Goal: Task Accomplishment & Management: Complete application form

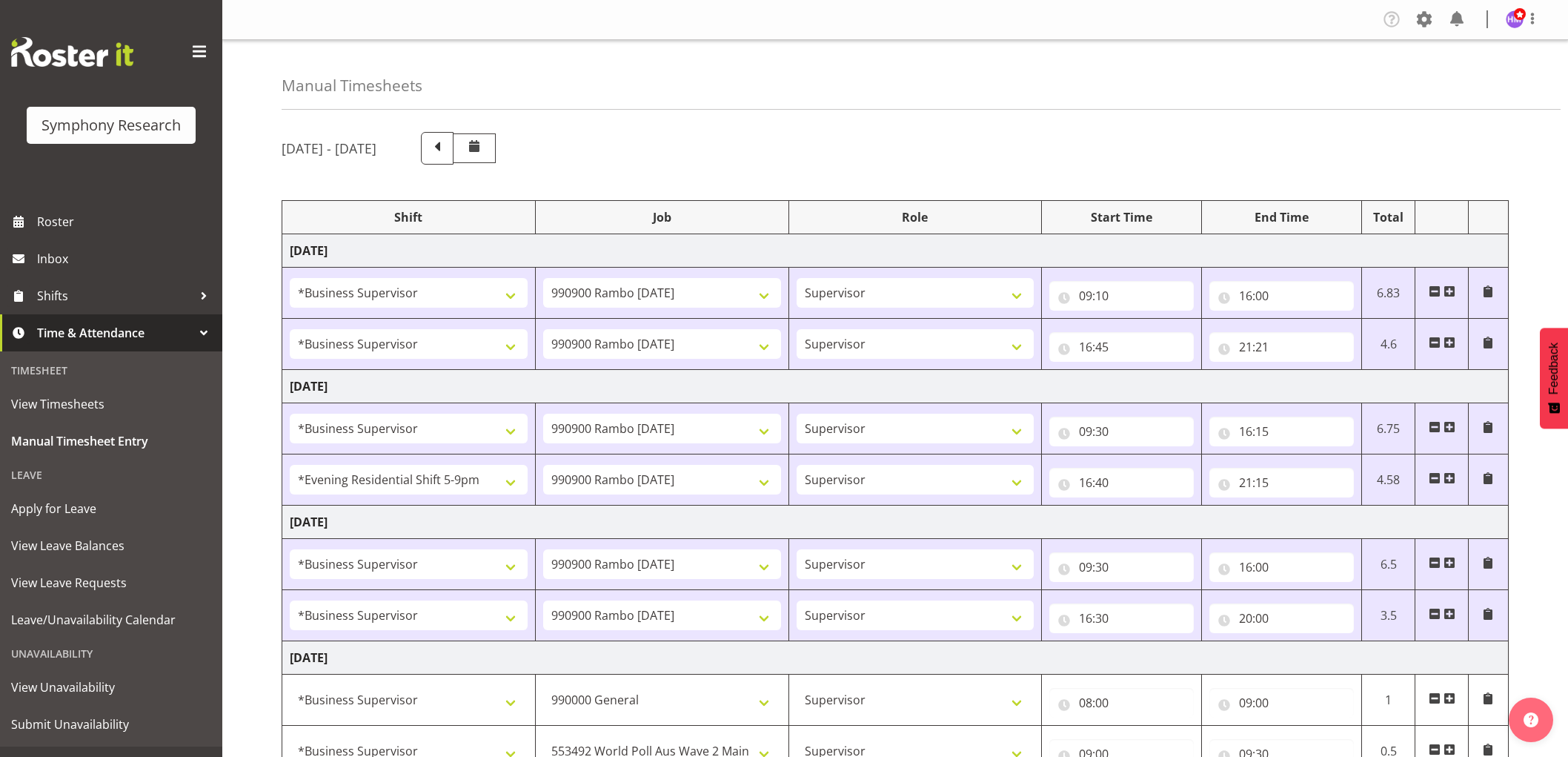
select select "1607"
select select "10732"
select select "1607"
select select "10732"
select select "1607"
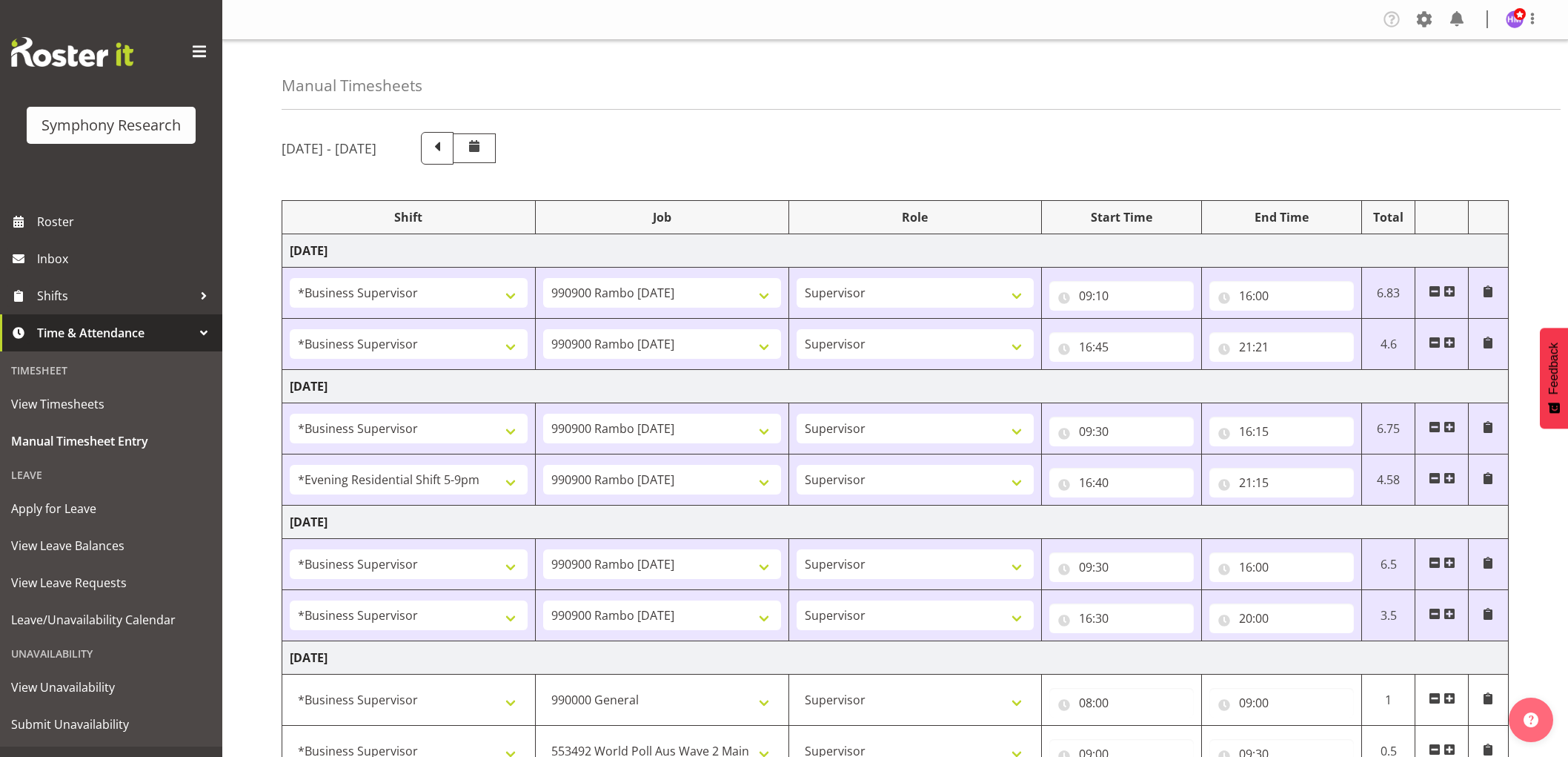
select select "10732"
select select "48116"
select select "10732"
select select "1607"
select select "10732"
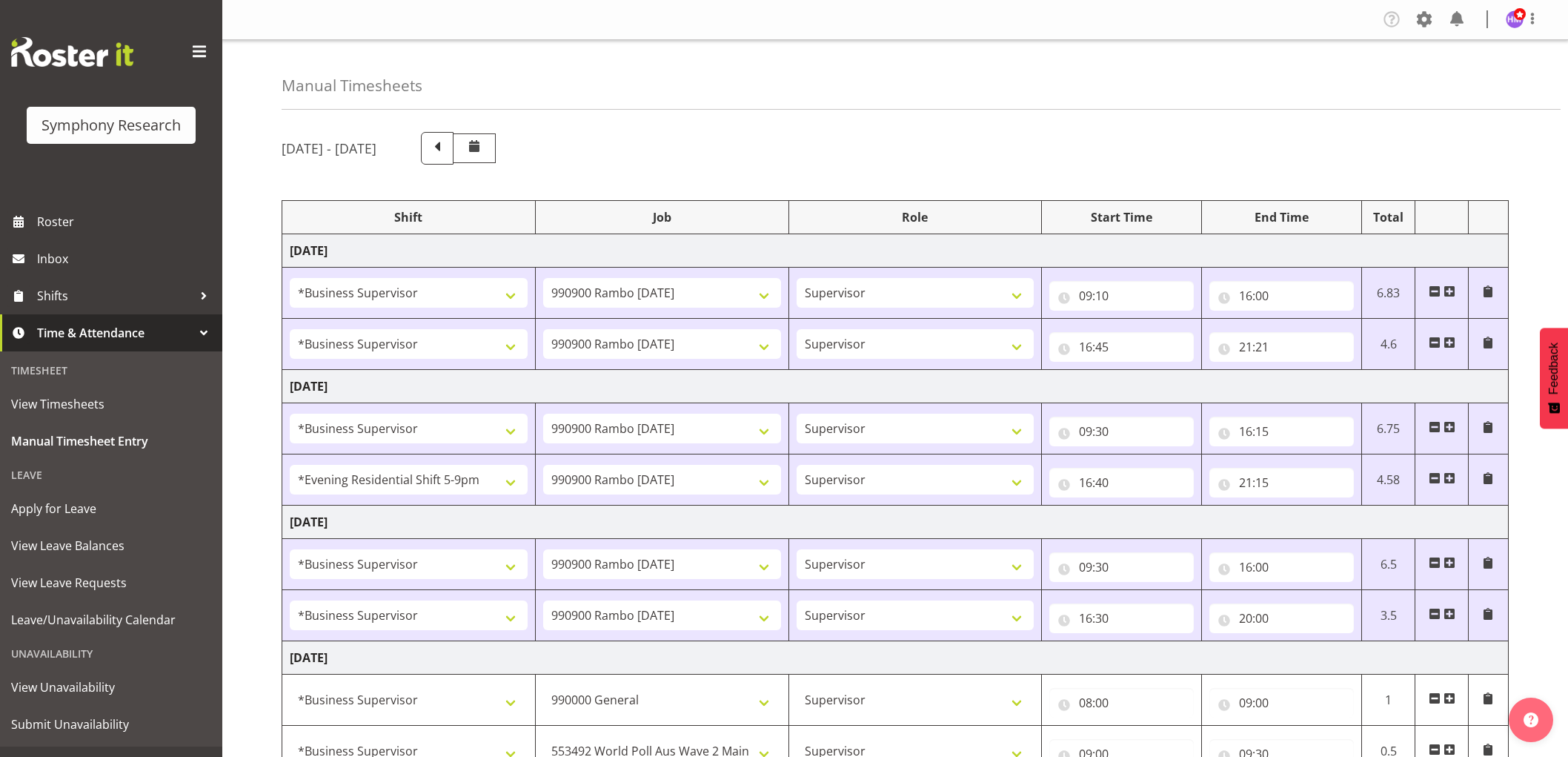
select select "1607"
select select "10732"
select select "1607"
select select "743"
select select "1607"
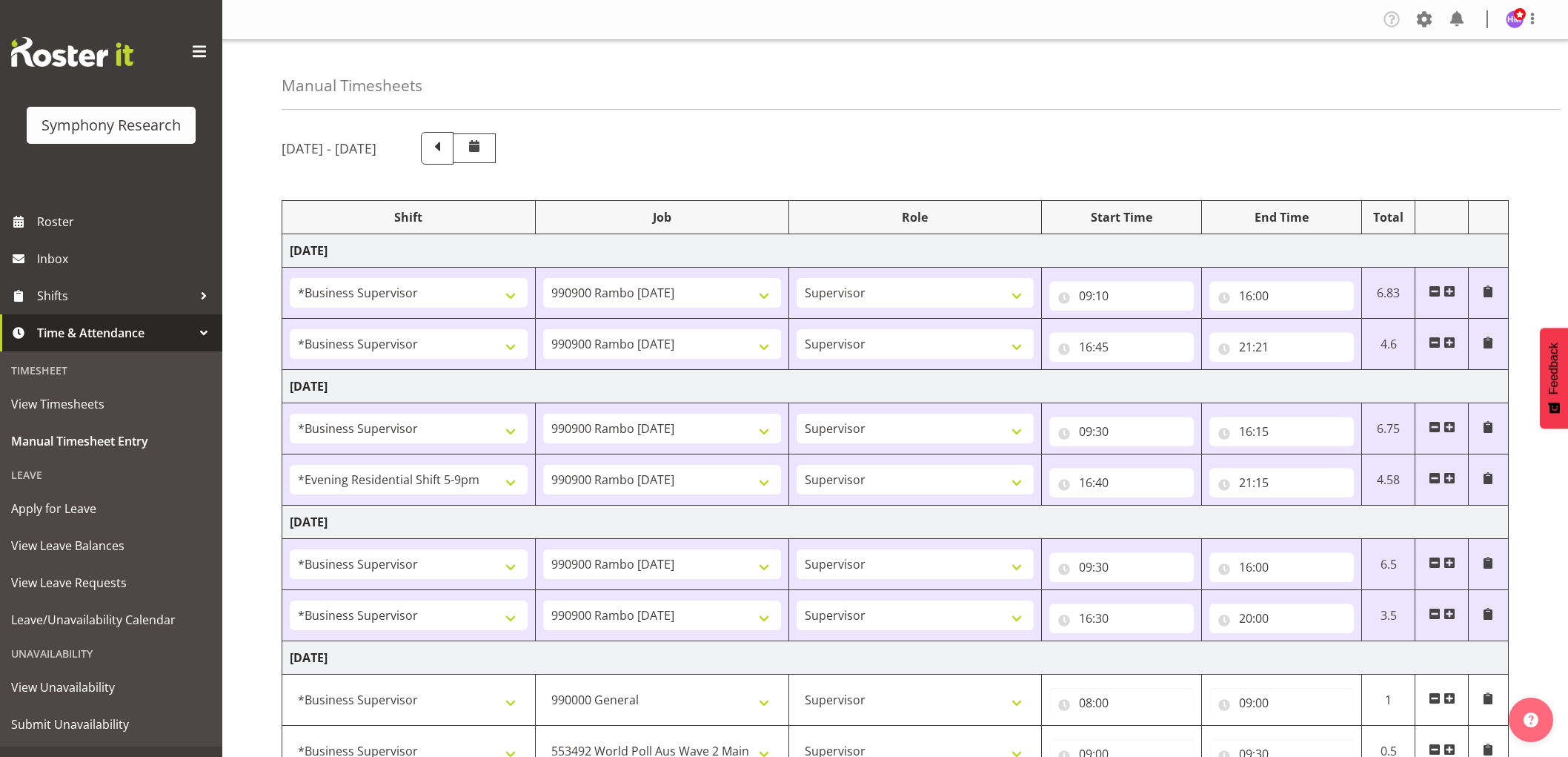
select select "10499"
select select "1607"
select select "10730"
select select "1607"
select select "10575"
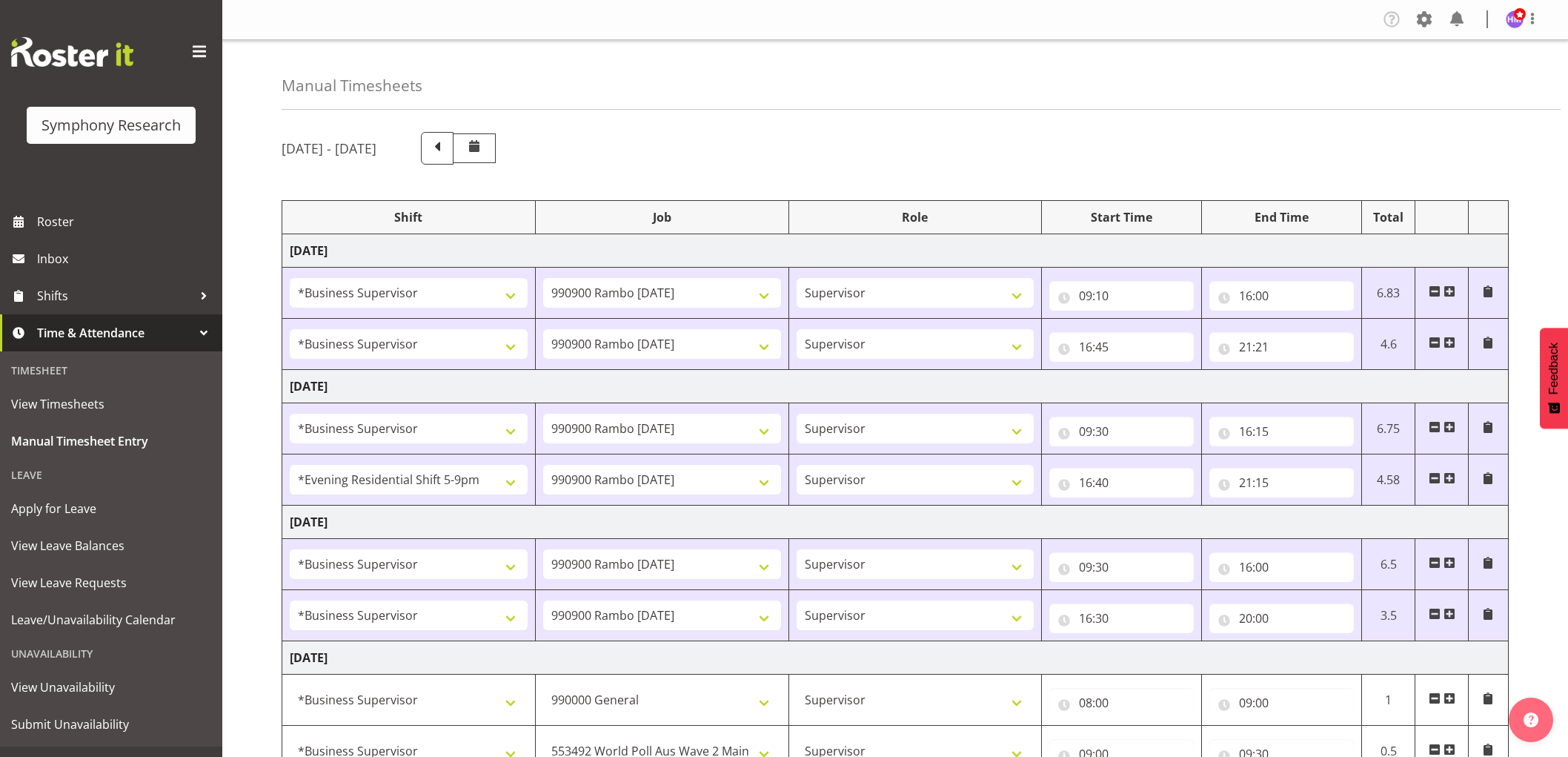
select select "1607"
select select "9426"
select select "1607"
select select "10731"
select select "17"
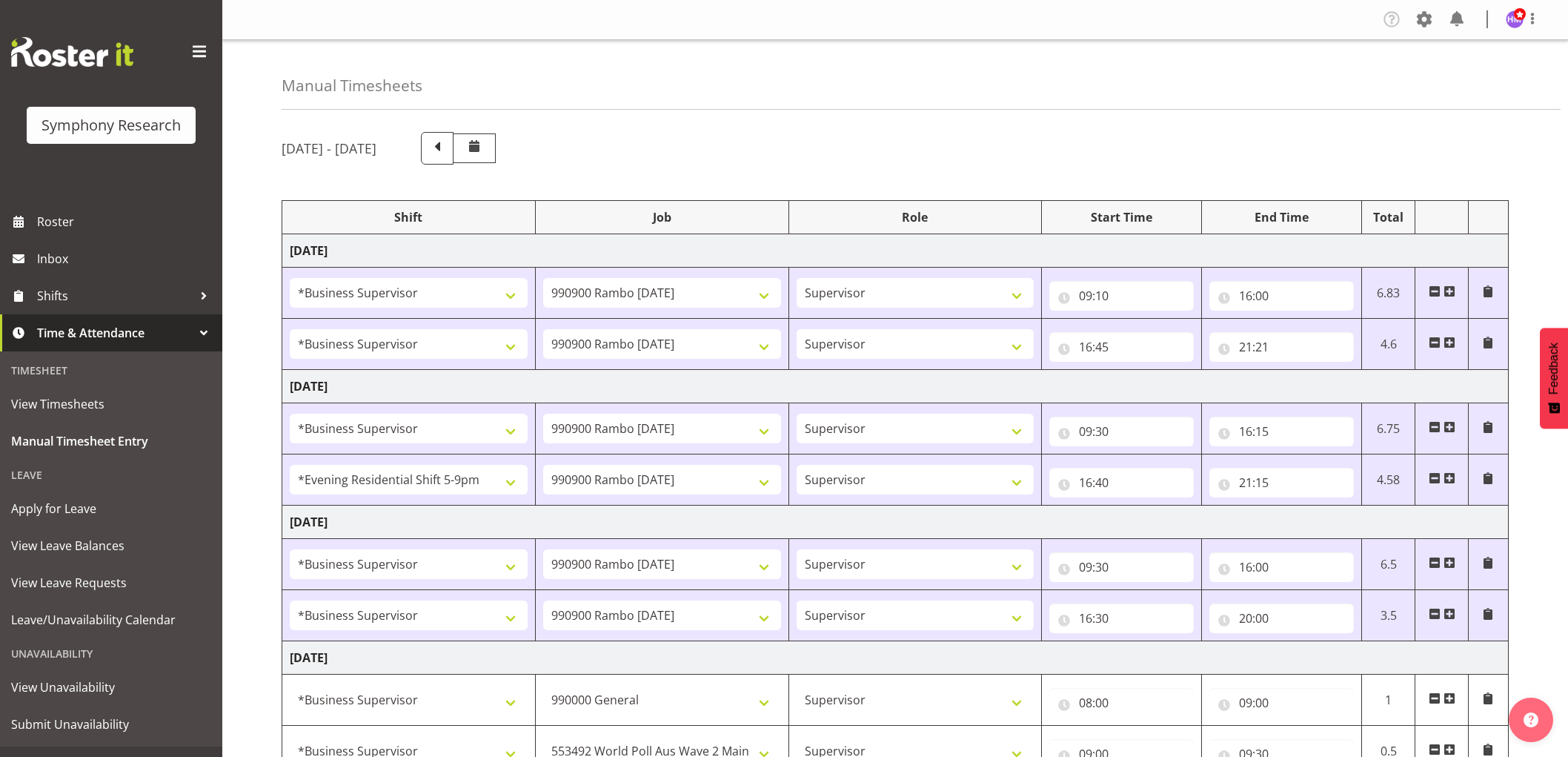
select select "30"
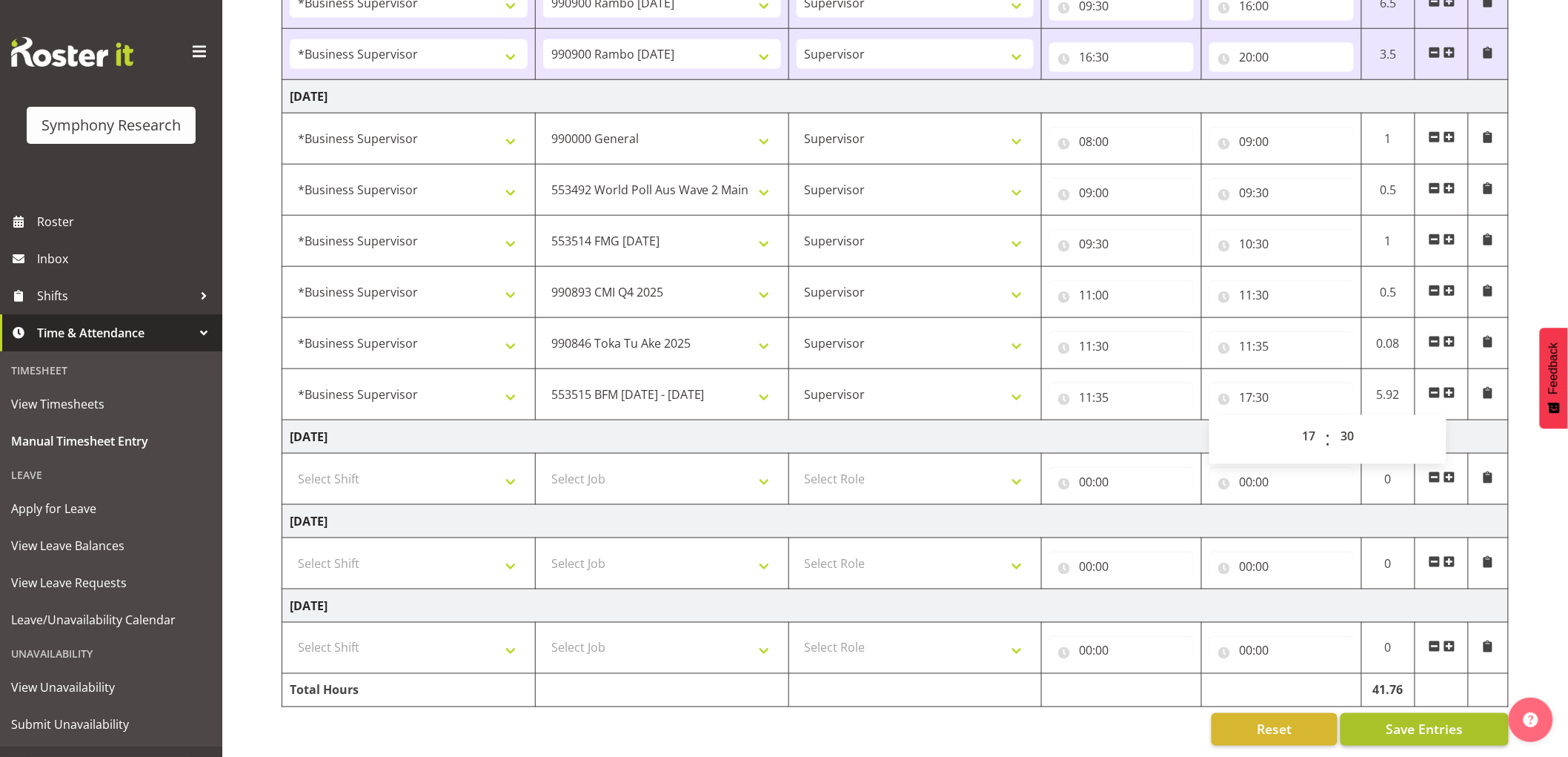
scroll to position [575, 0]
click at [1452, 723] on span "Save Entries" at bounding box center [1425, 730] width 77 height 20
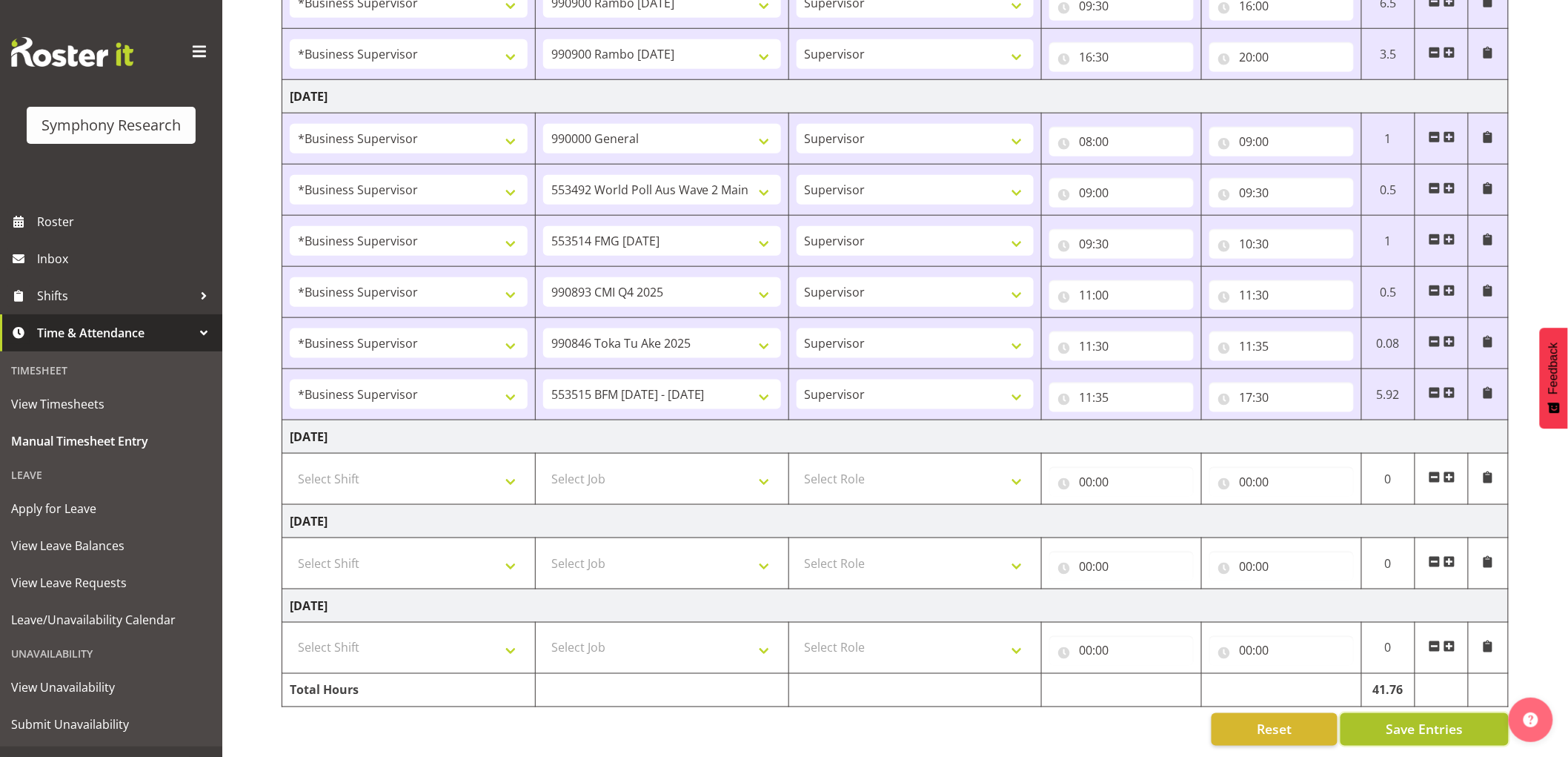
click at [1438, 720] on span "Save Entries" at bounding box center [1425, 730] width 77 height 20
click at [1406, 720] on span "Save Entries" at bounding box center [1425, 730] width 77 height 20
click at [90, 301] on span "Shifts" at bounding box center [114, 295] width 156 height 22
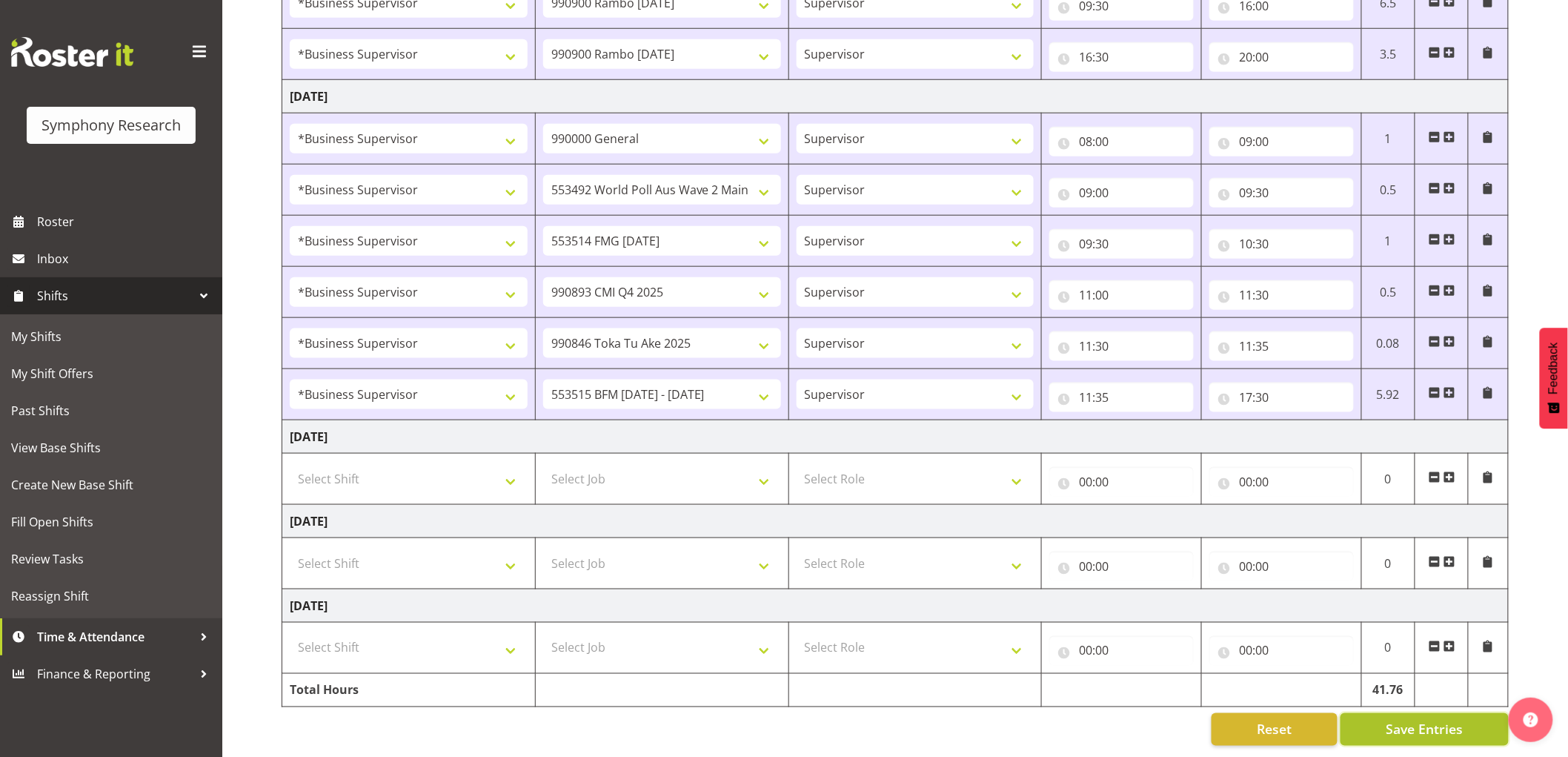
click at [1411, 713] on button "Save Entries" at bounding box center [1425, 729] width 169 height 33
click at [107, 342] on span "My Shifts" at bounding box center [112, 336] width 200 height 22
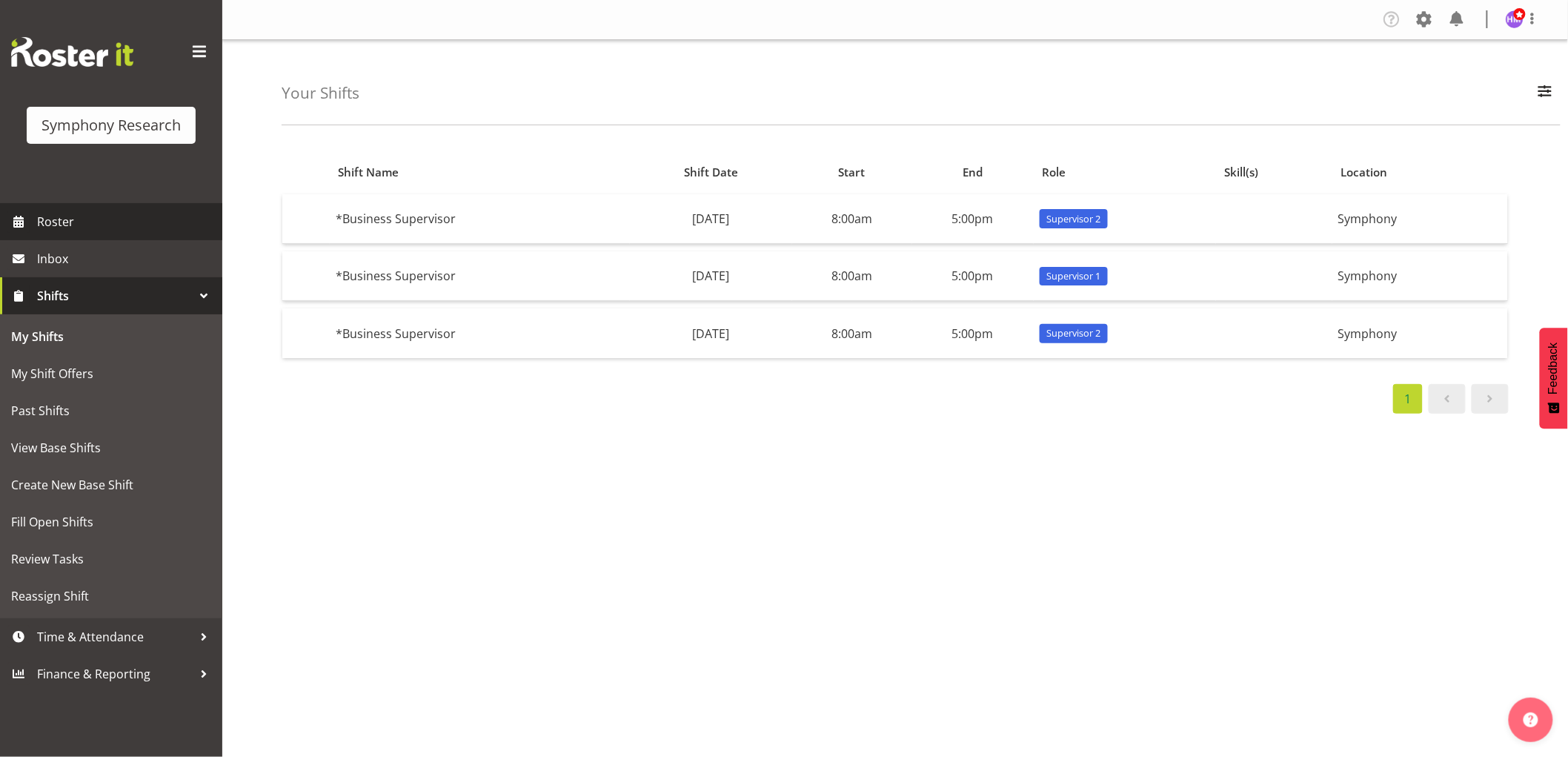
click at [108, 227] on span "Roster" at bounding box center [125, 221] width 178 height 22
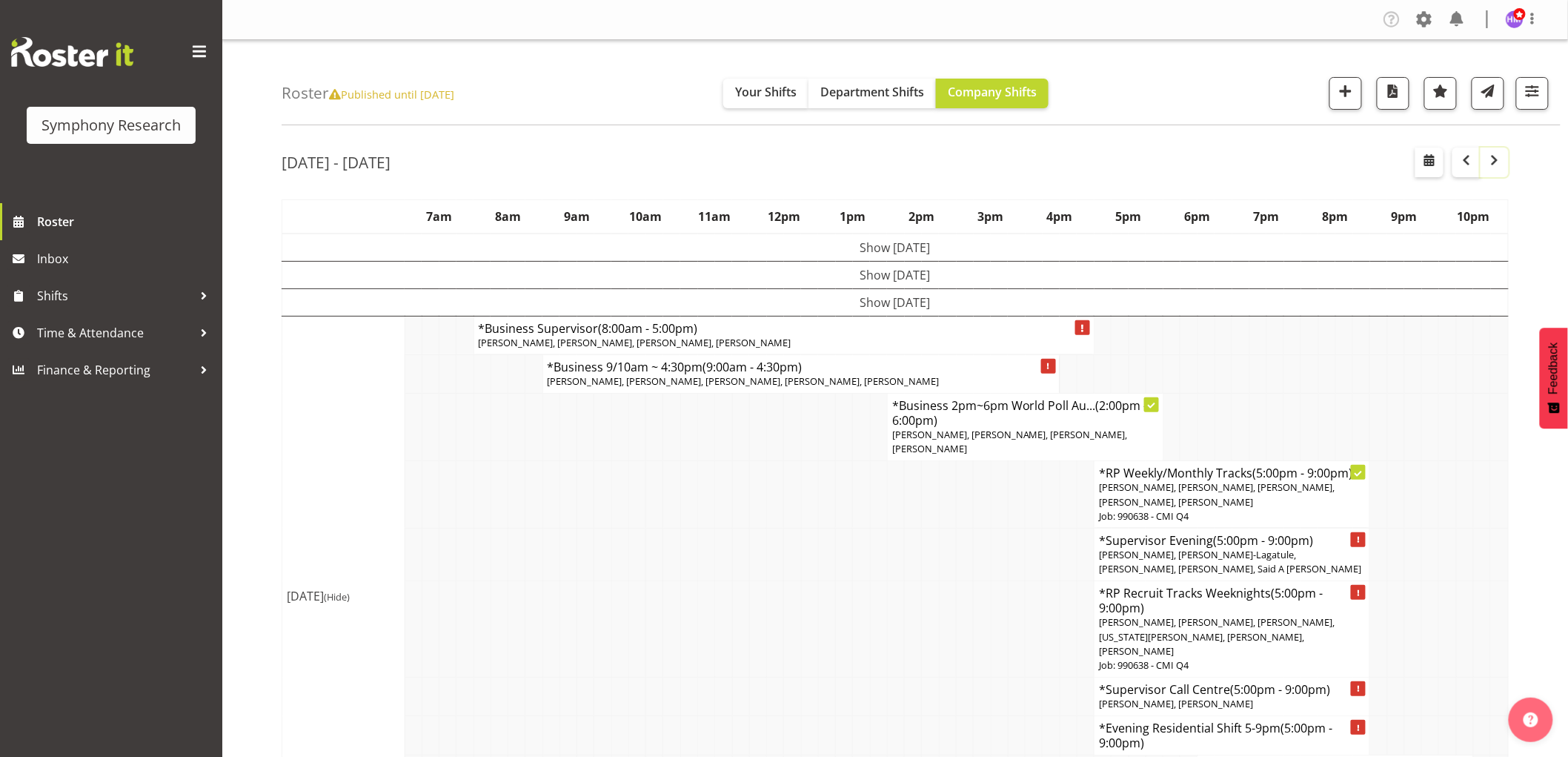
click at [1494, 165] on span "button" at bounding box center [1495, 161] width 18 height 18
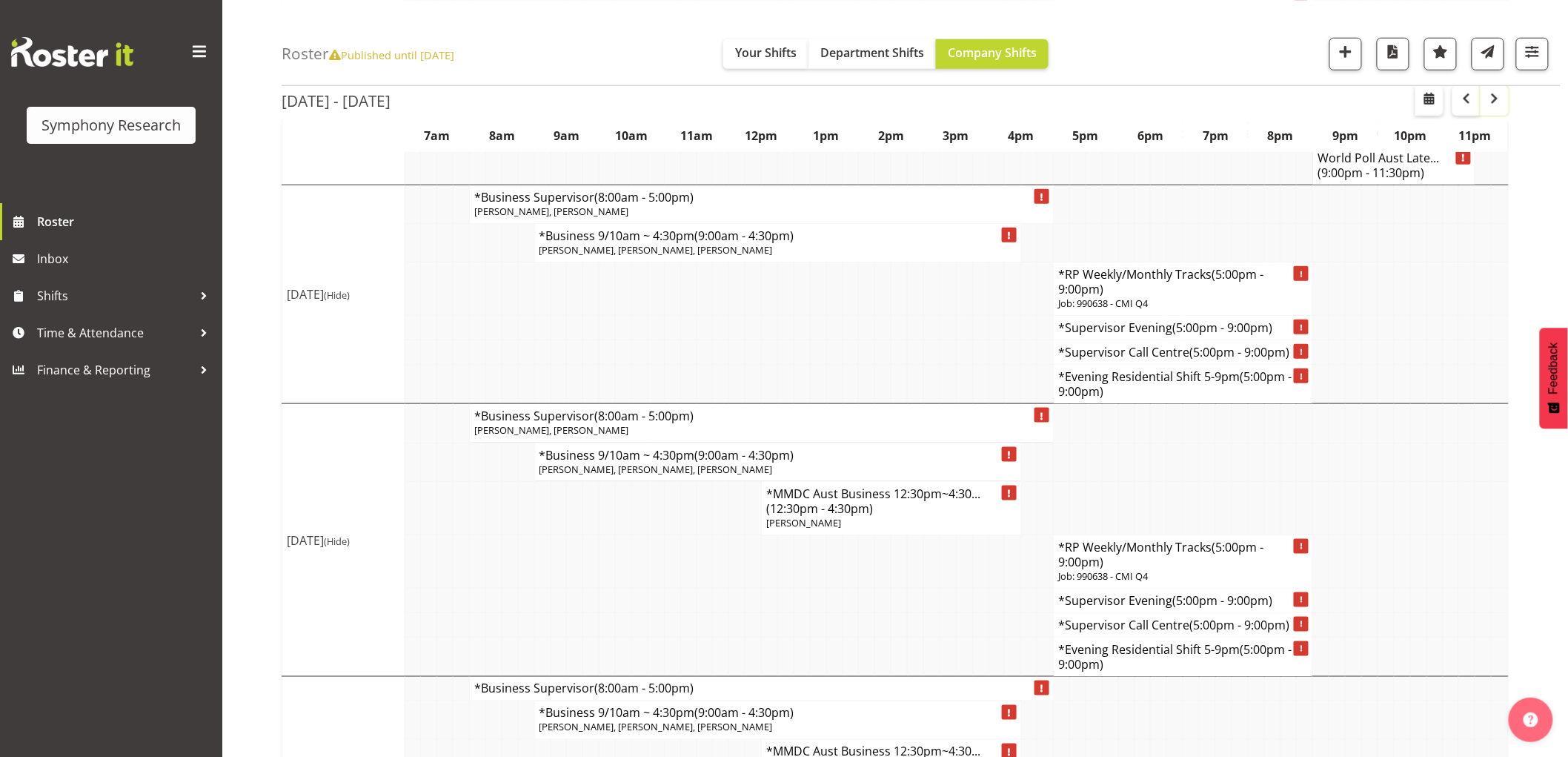
scroll to position [494, 0]
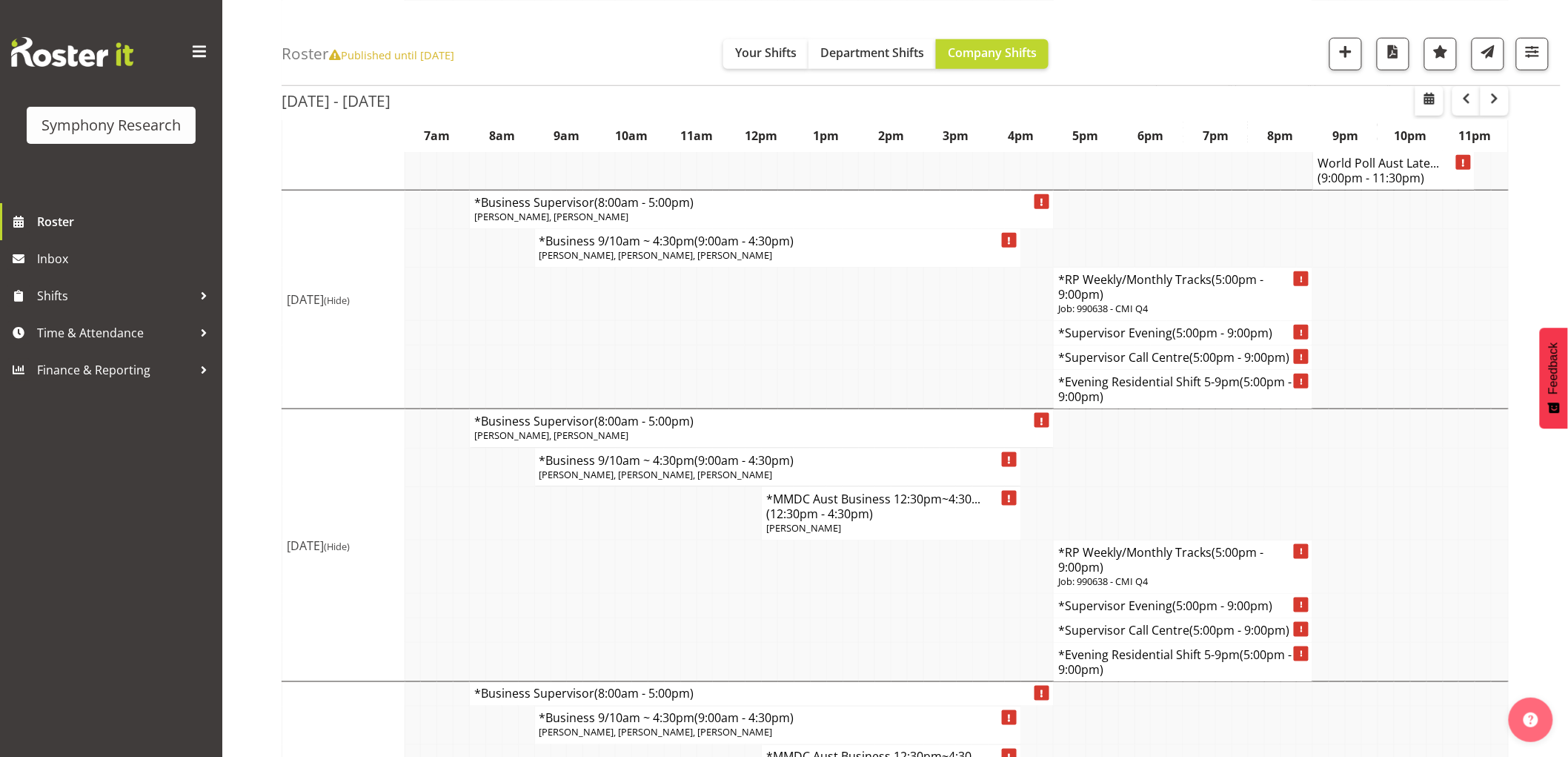
click at [1404, 279] on td at bounding box center [1403, 294] width 16 height 54
click at [411, 51] on span "Published until Dec 8, 2024" at bounding box center [392, 54] width 125 height 15
click at [336, 55] on icon at bounding box center [335, 55] width 12 height 11
click at [337, 55] on icon at bounding box center [335, 55] width 12 height 11
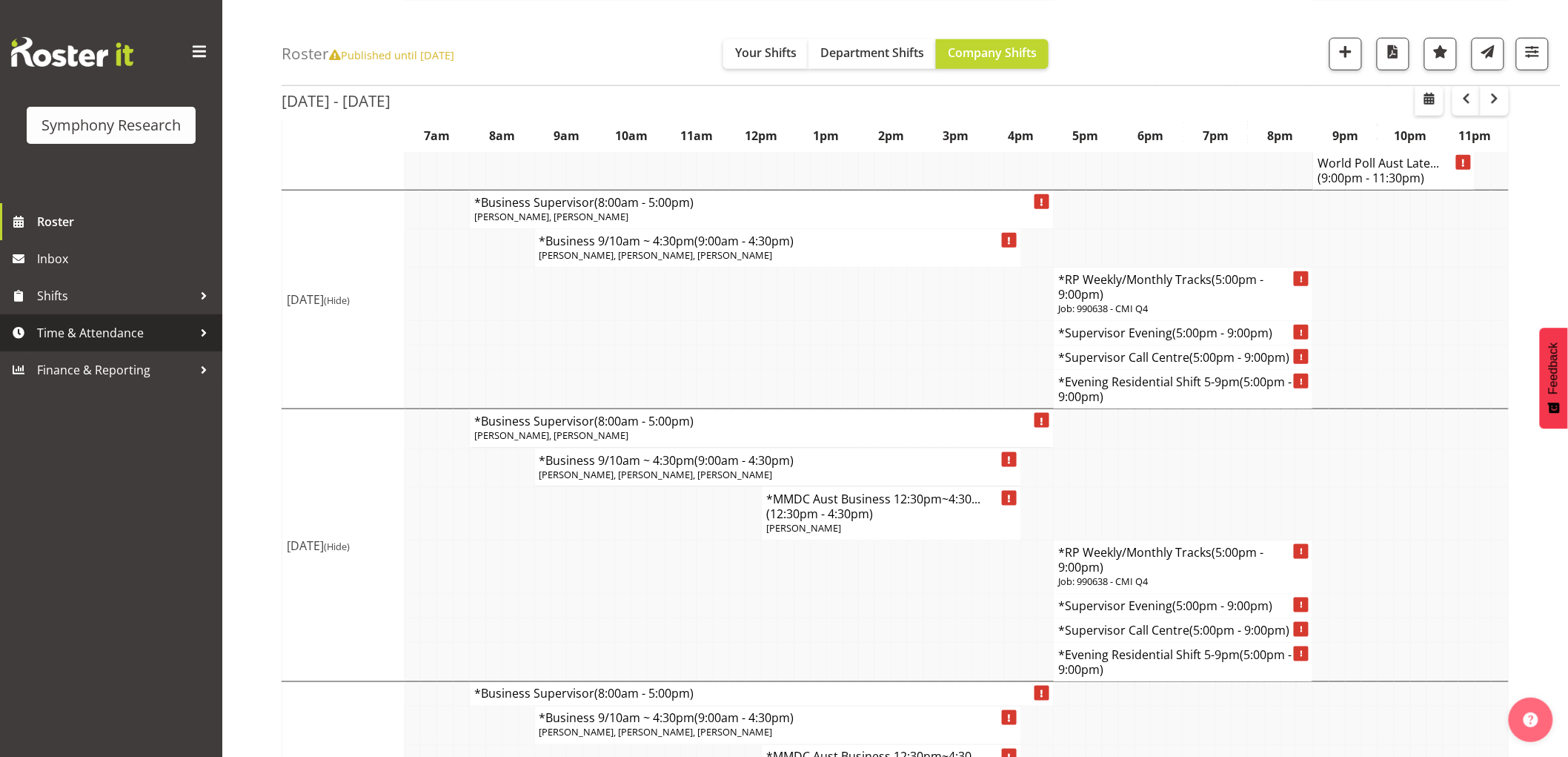
click at [104, 337] on span "Time & Attendance" at bounding box center [114, 332] width 156 height 22
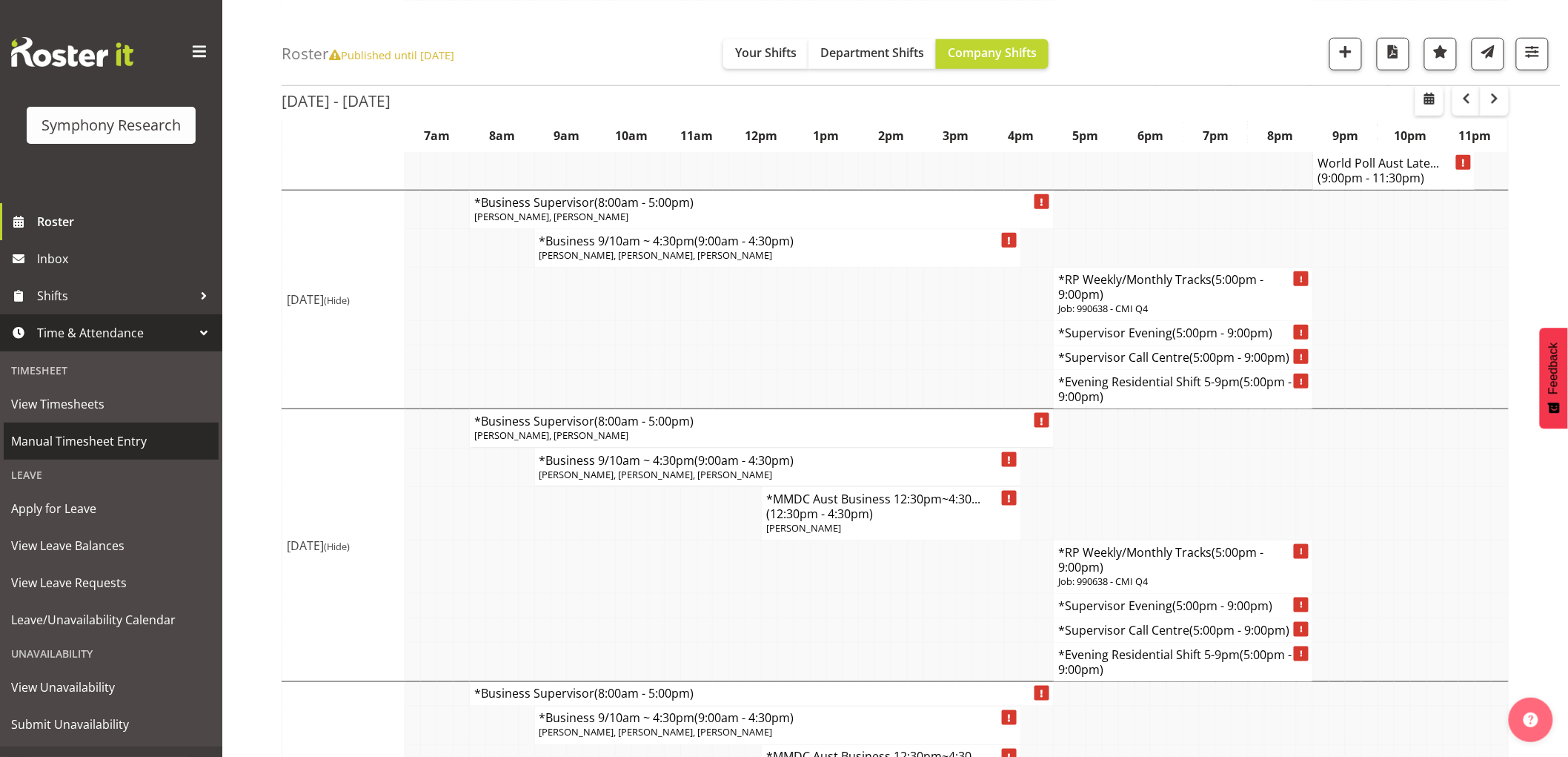
click at [92, 447] on span "Manual Timesheet Entry" at bounding box center [112, 441] width 200 height 22
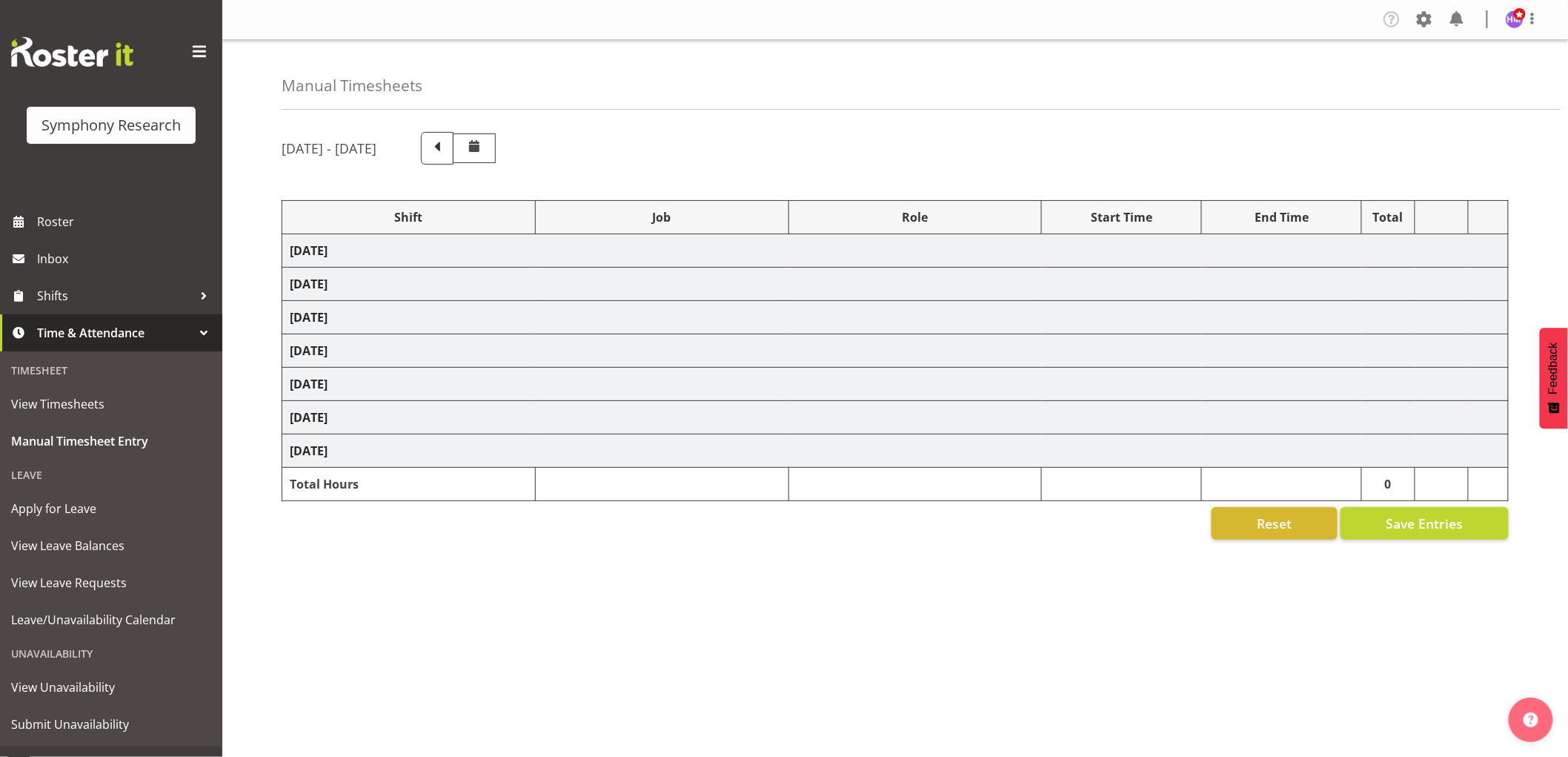
select select "1607"
select select "10732"
select select "1607"
select select "10732"
select select "1607"
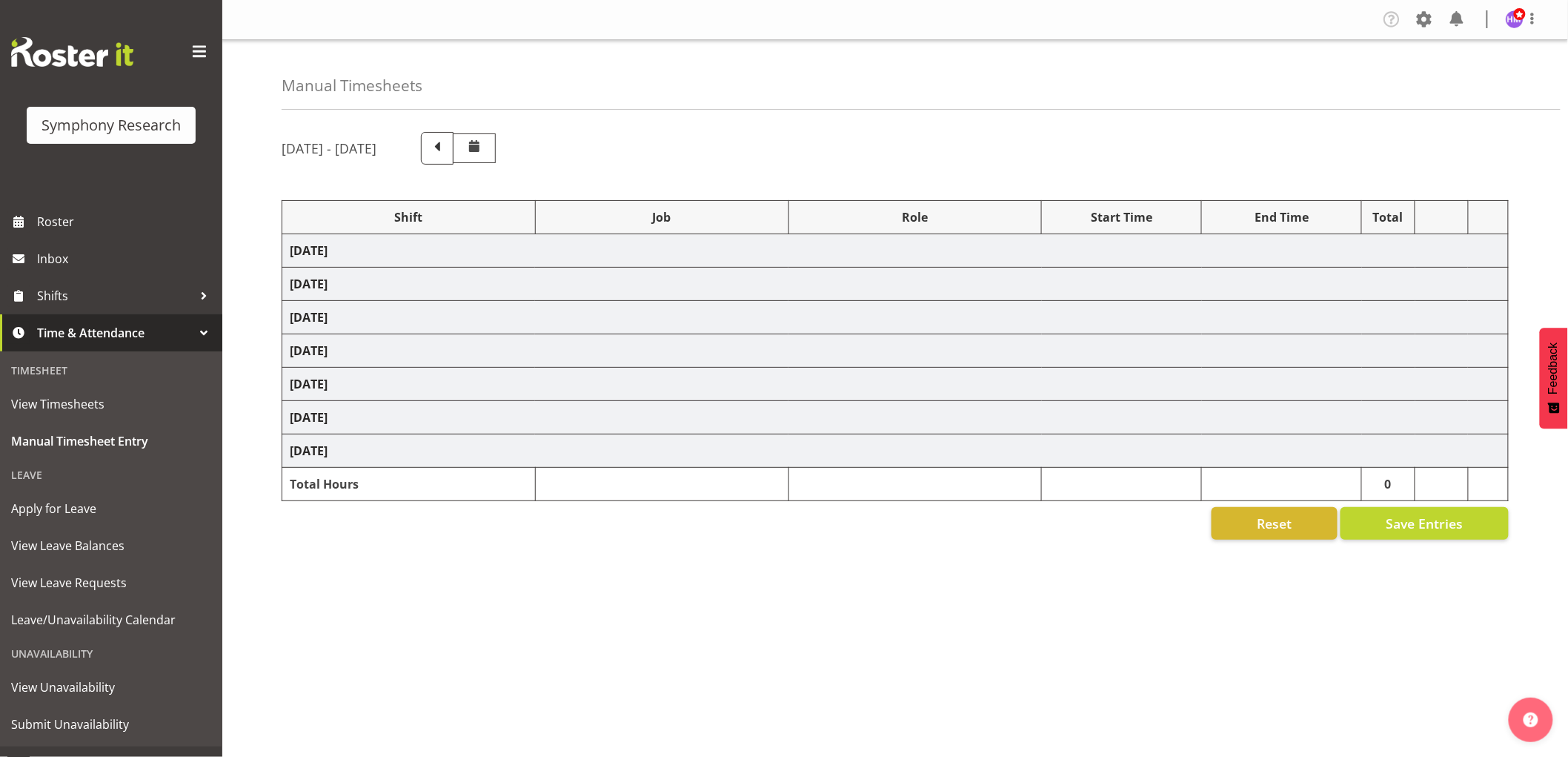
select select "10732"
select select "48116"
select select "10732"
select select "1607"
select select "10732"
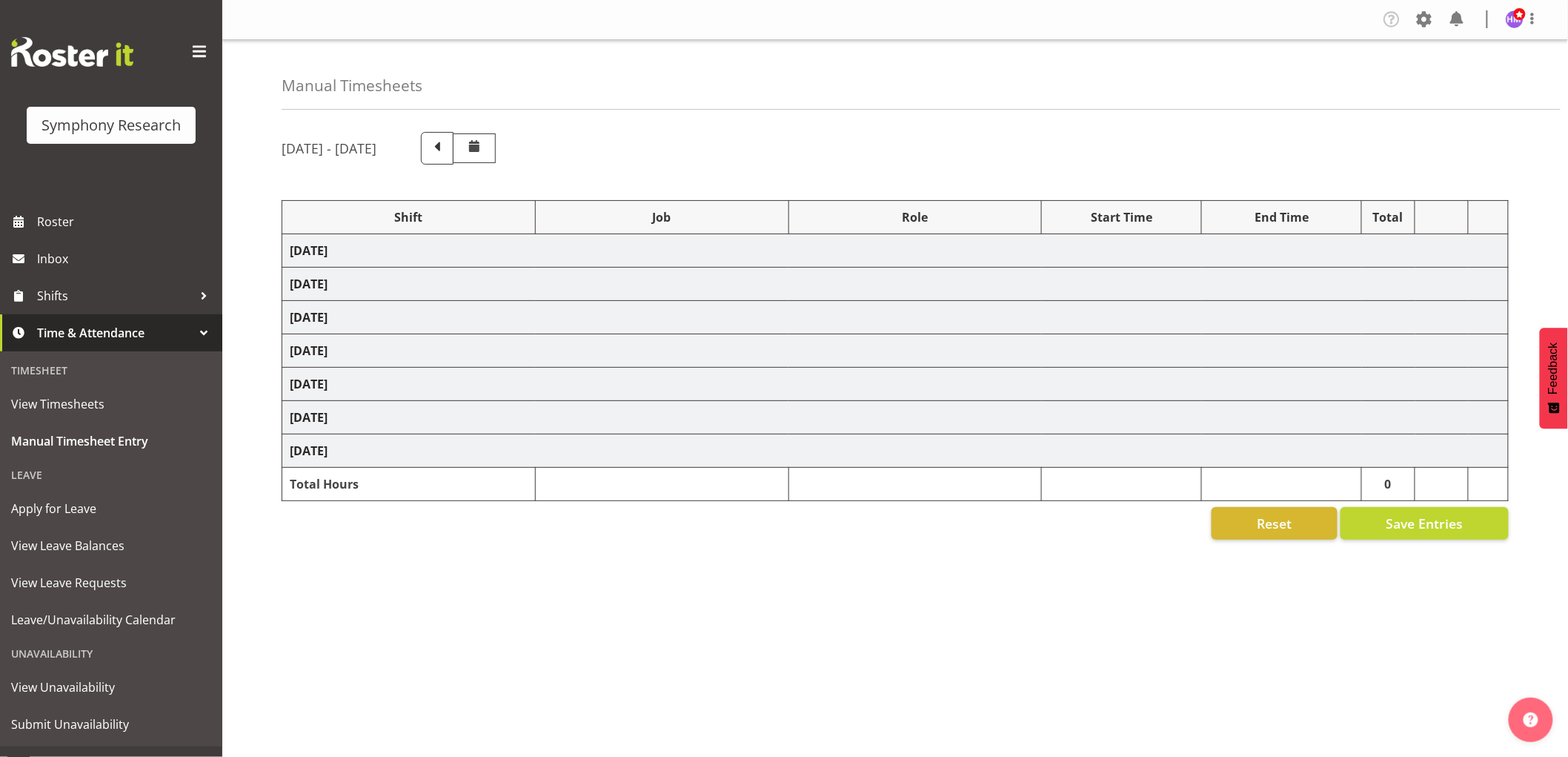
select select "1607"
select select "10732"
select select "1607"
select select "743"
select select "1607"
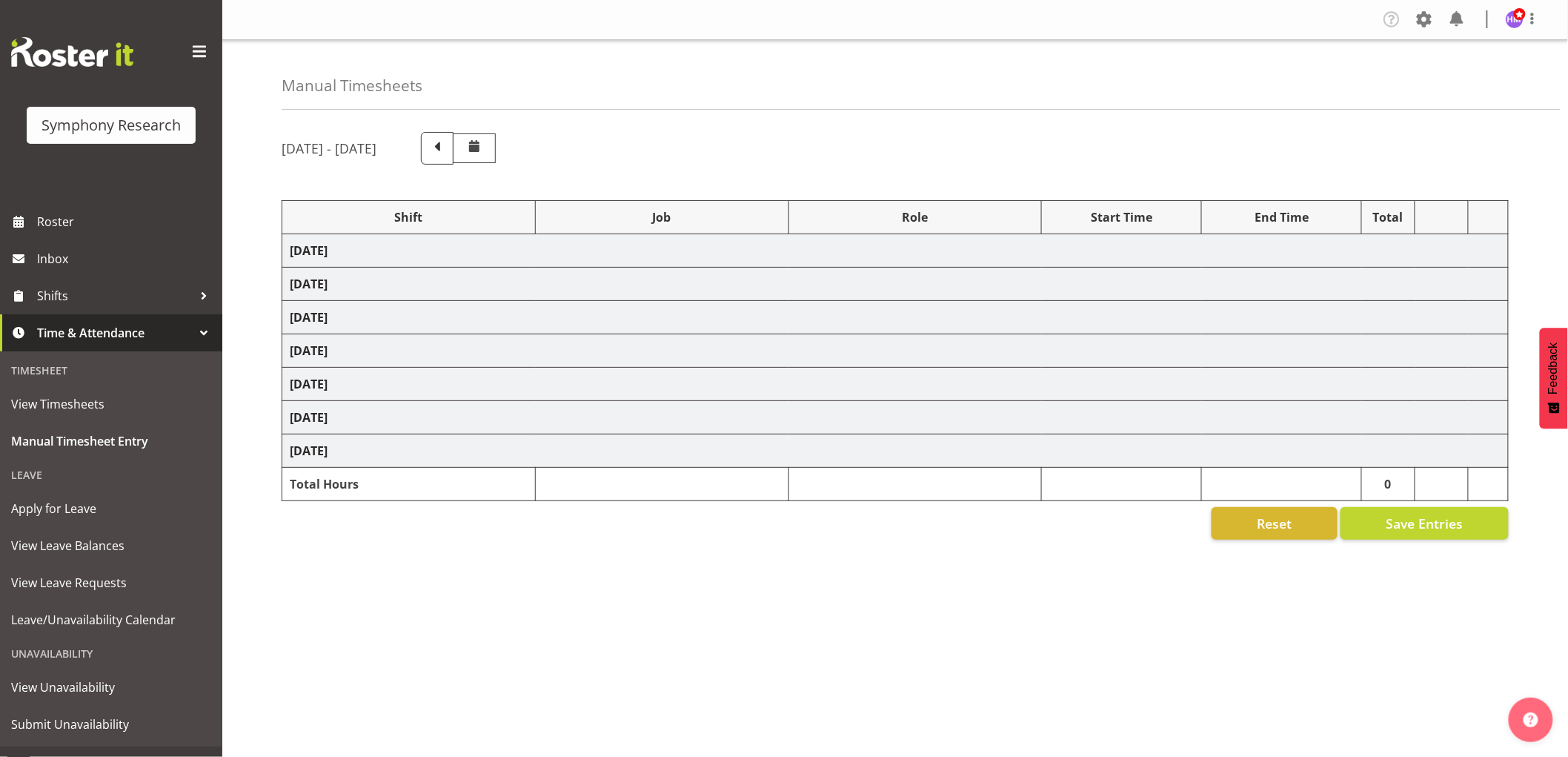
select select "10499"
select select "1607"
select select "10730"
select select "1607"
select select "10575"
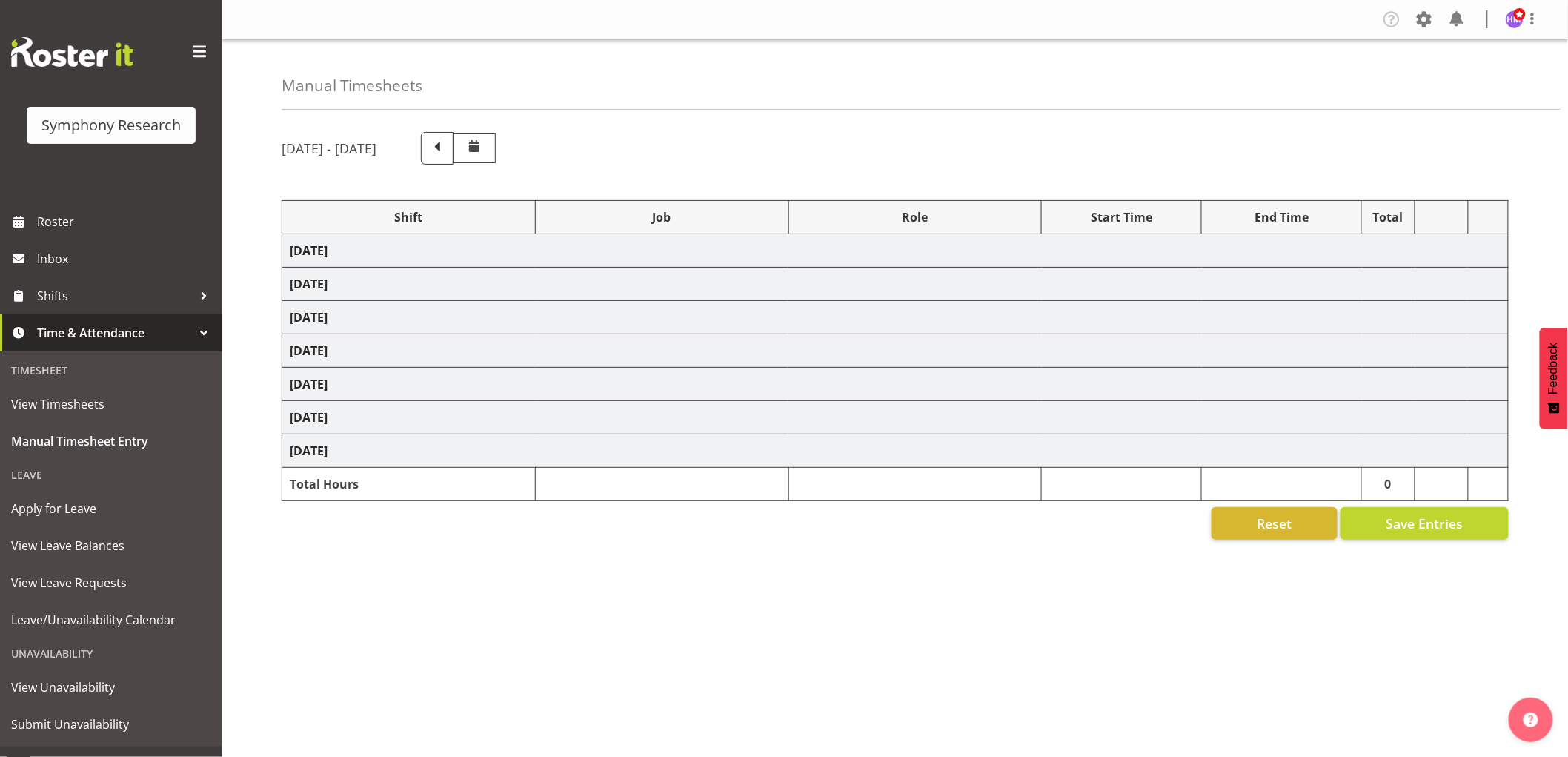
select select "1607"
select select "9426"
select select "1607"
select select "10731"
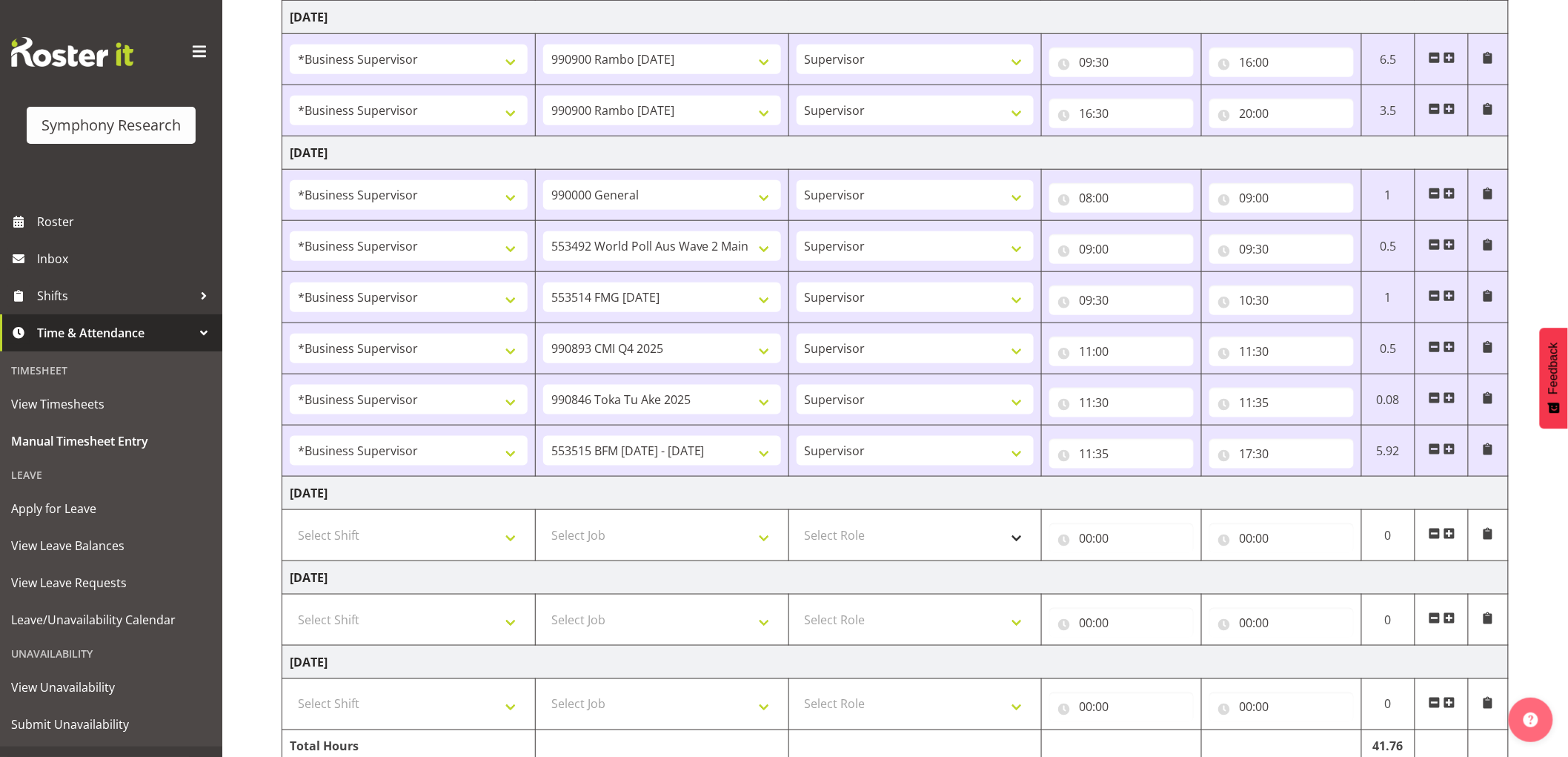
scroll to position [575, 0]
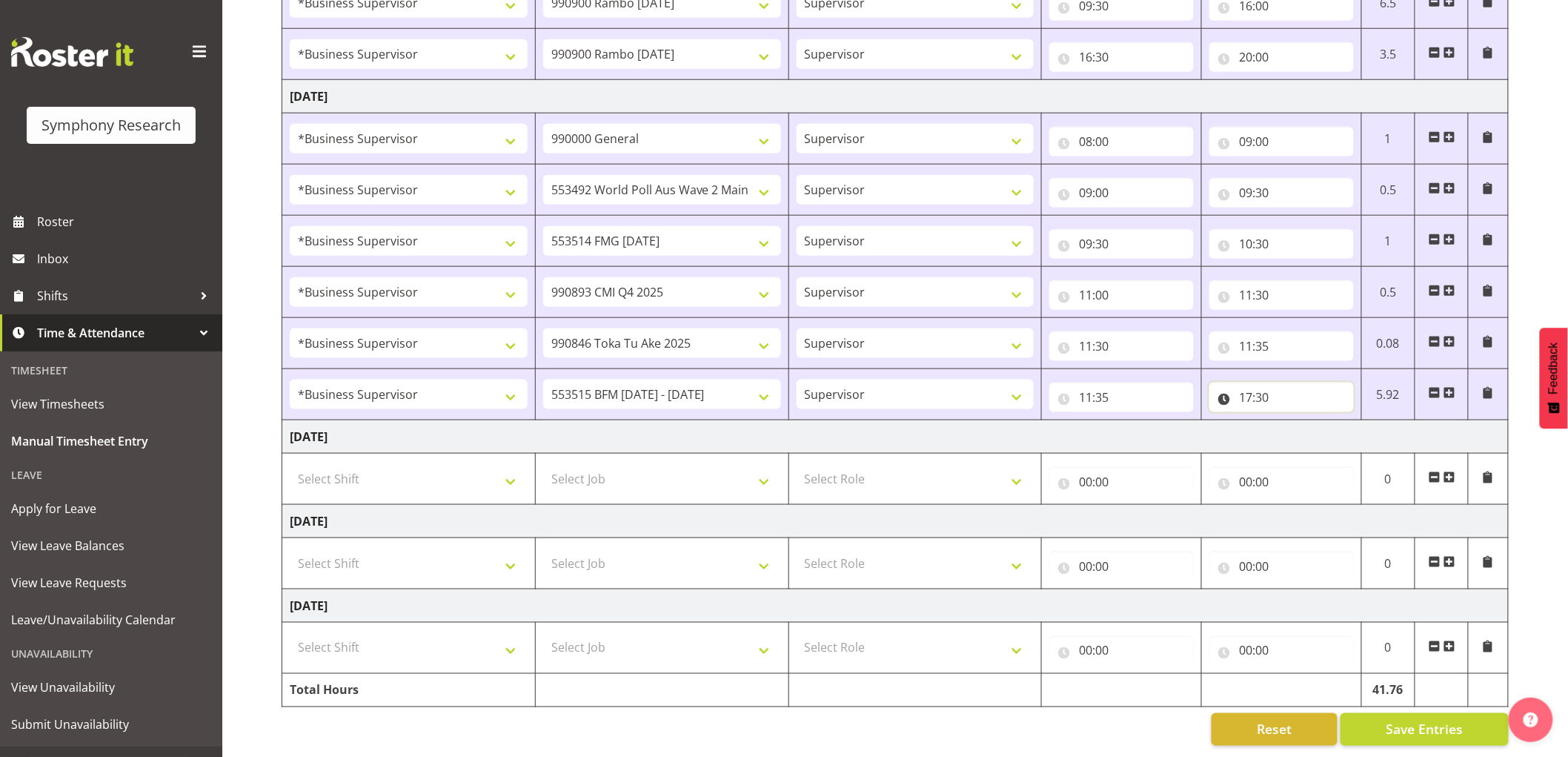
click at [1240, 383] on input "17:30" at bounding box center [1281, 398] width 144 height 29
drag, startPoint x: 1311, startPoint y: 421, endPoint x: 1368, endPoint y: 401, distance: 60.4
click at [1317, 421] on select "00 01 02 03 04 05 06 07 08 09 10 11 12 13 14 15 16 17 18 19 20 21 22 23" at bounding box center [1311, 436] width 33 height 29
select select "18"
click at [1294, 421] on select "00 01 02 03 04 05 06 07 08 09 10 11 12 13 14 15 16 17 18 19 20 21 22 23" at bounding box center [1311, 436] width 33 height 29
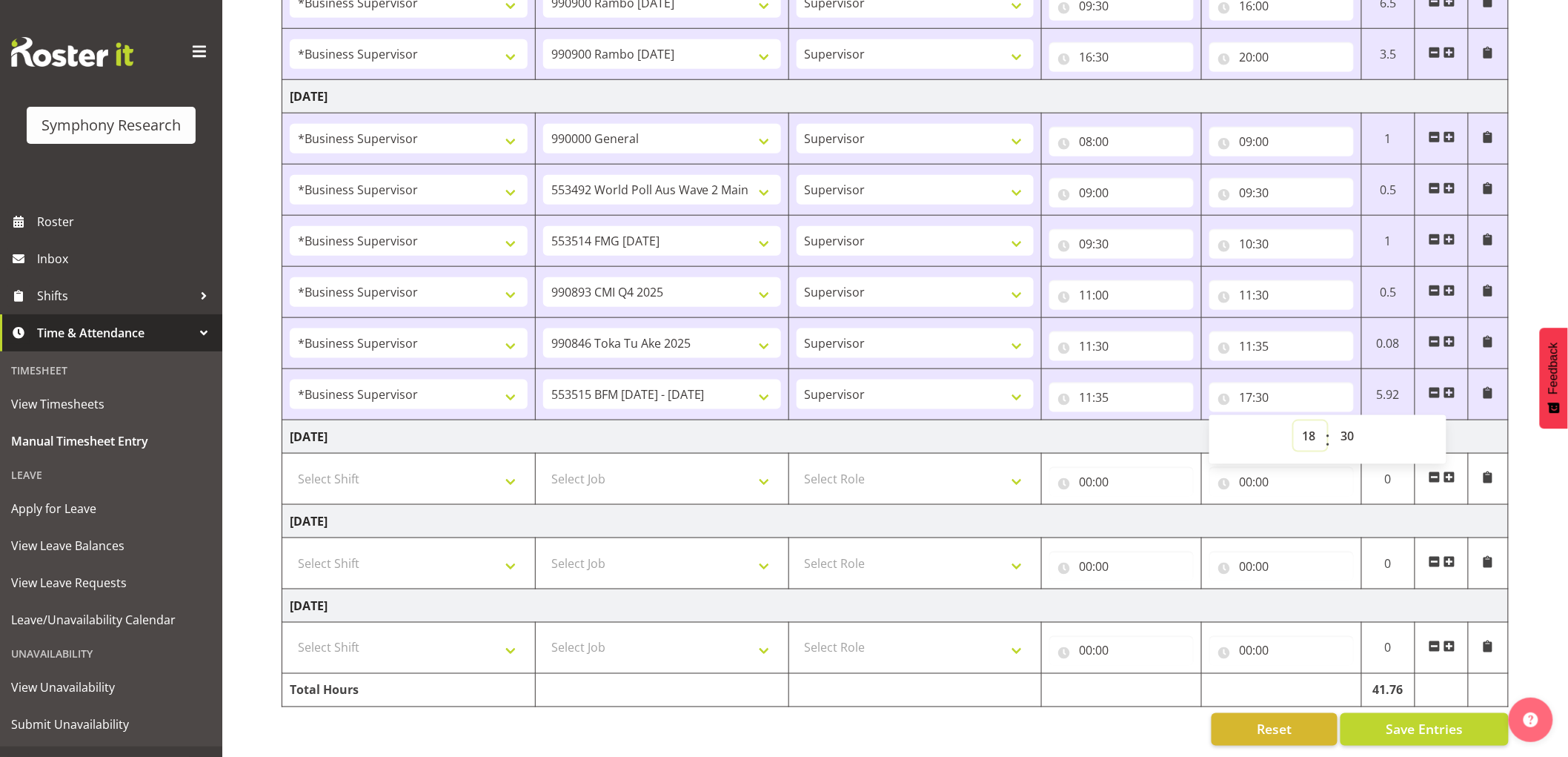
type input "18:30"
click at [1351, 421] on select "00 01 02 03 04 05 06 07 08 09 10 11 12 13 14 15 16 17 18 19 20 21 22 23 24 25 2…" at bounding box center [1349, 436] width 33 height 29
select select "0"
click at [1333, 421] on select "00 01 02 03 04 05 06 07 08 09 10 11 12 13 14 15 16 17 18 19 20 21 22 23 24 25 2…" at bounding box center [1349, 436] width 33 height 29
type input "18:00"
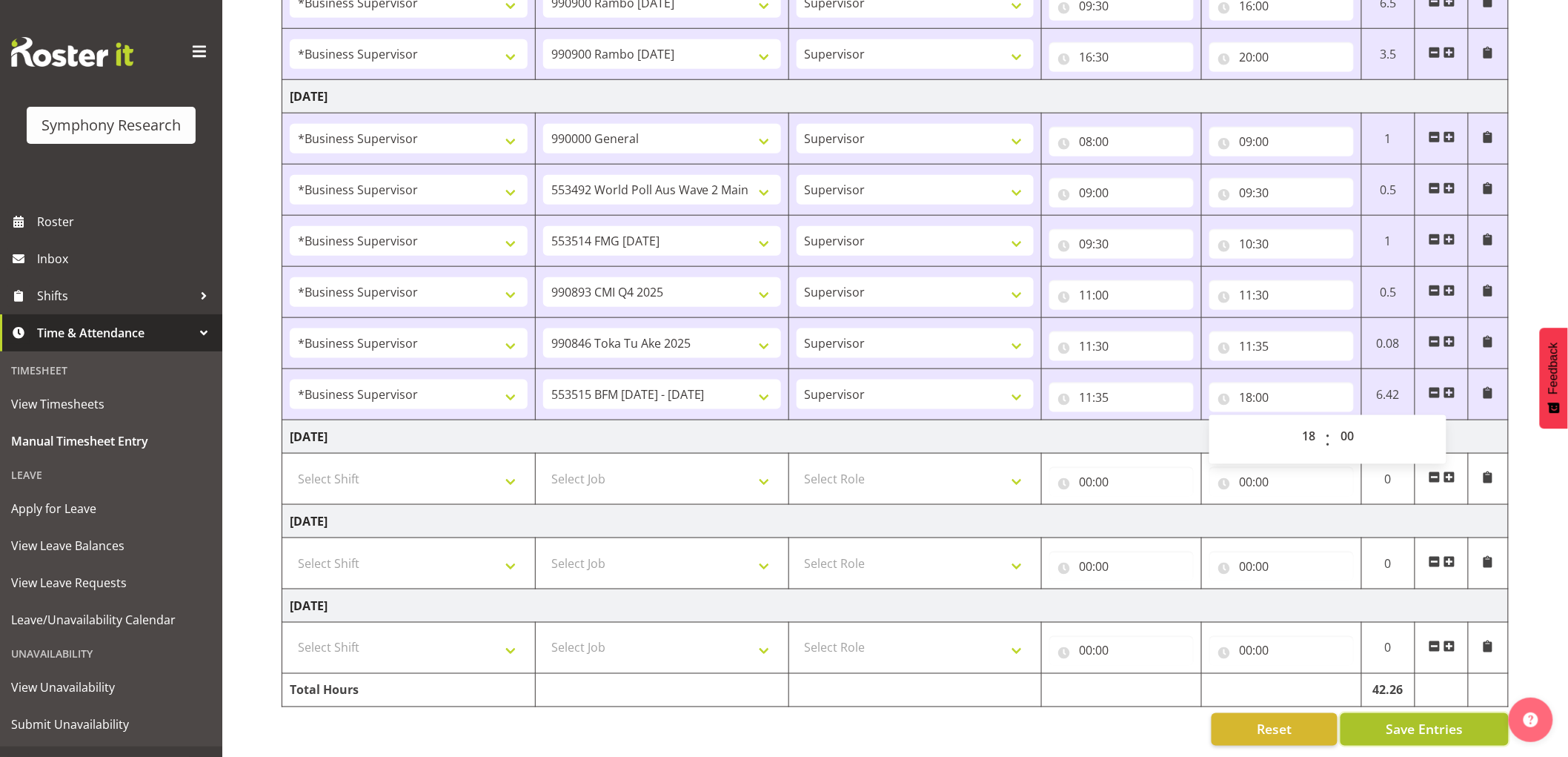
click at [1443, 722] on span "Save Entries" at bounding box center [1425, 730] width 77 height 20
click at [1320, 406] on td "18:00 00 01 02 03 04 05 06 07 08 09 10 11 12 13 14 15 16 17 18 19 20 21 22 23 :…" at bounding box center [1282, 394] width 160 height 51
click at [1456, 720] on span "Save Entries" at bounding box center [1425, 730] width 77 height 20
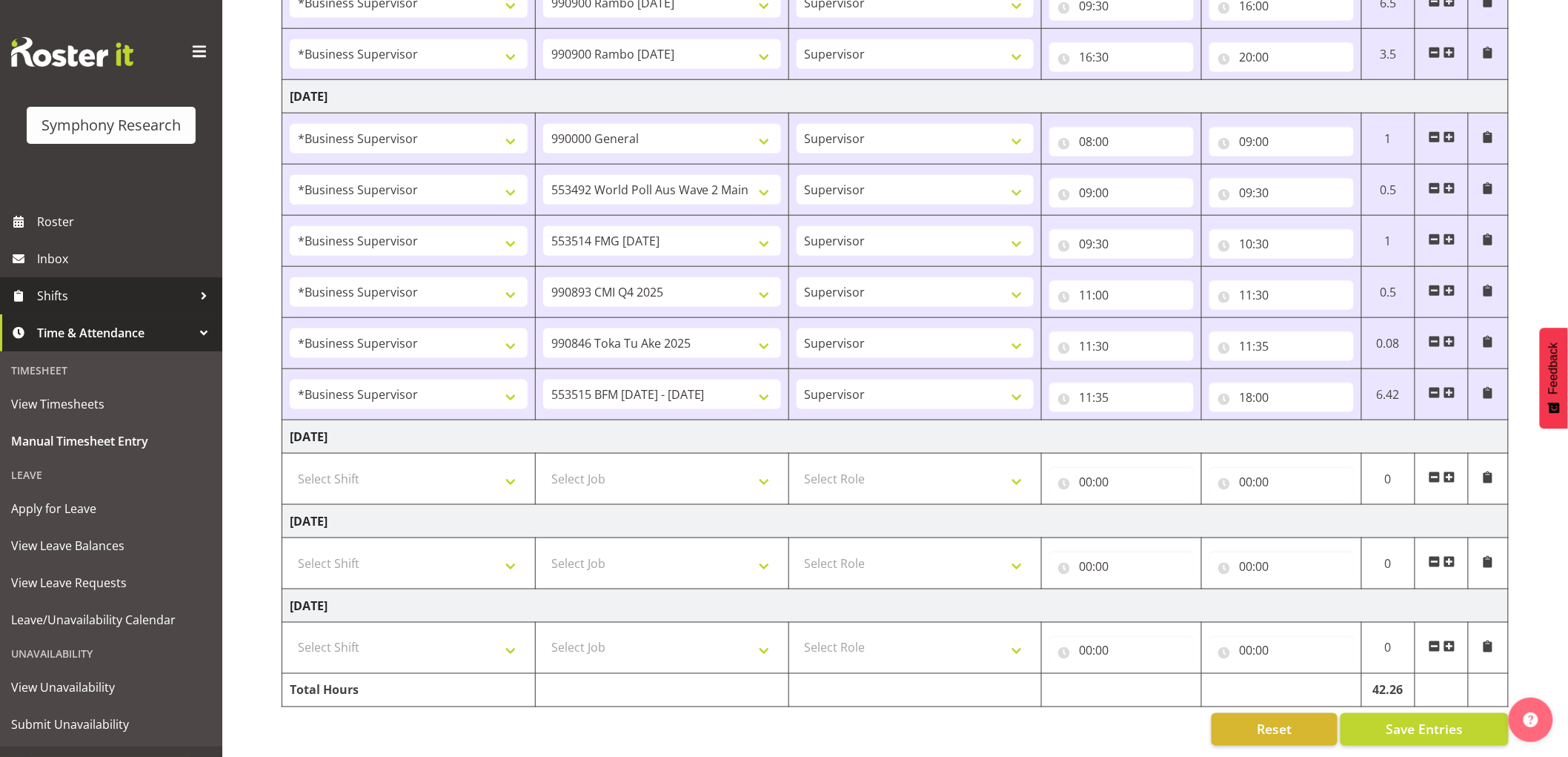
click at [112, 301] on span "Shifts" at bounding box center [114, 295] width 156 height 22
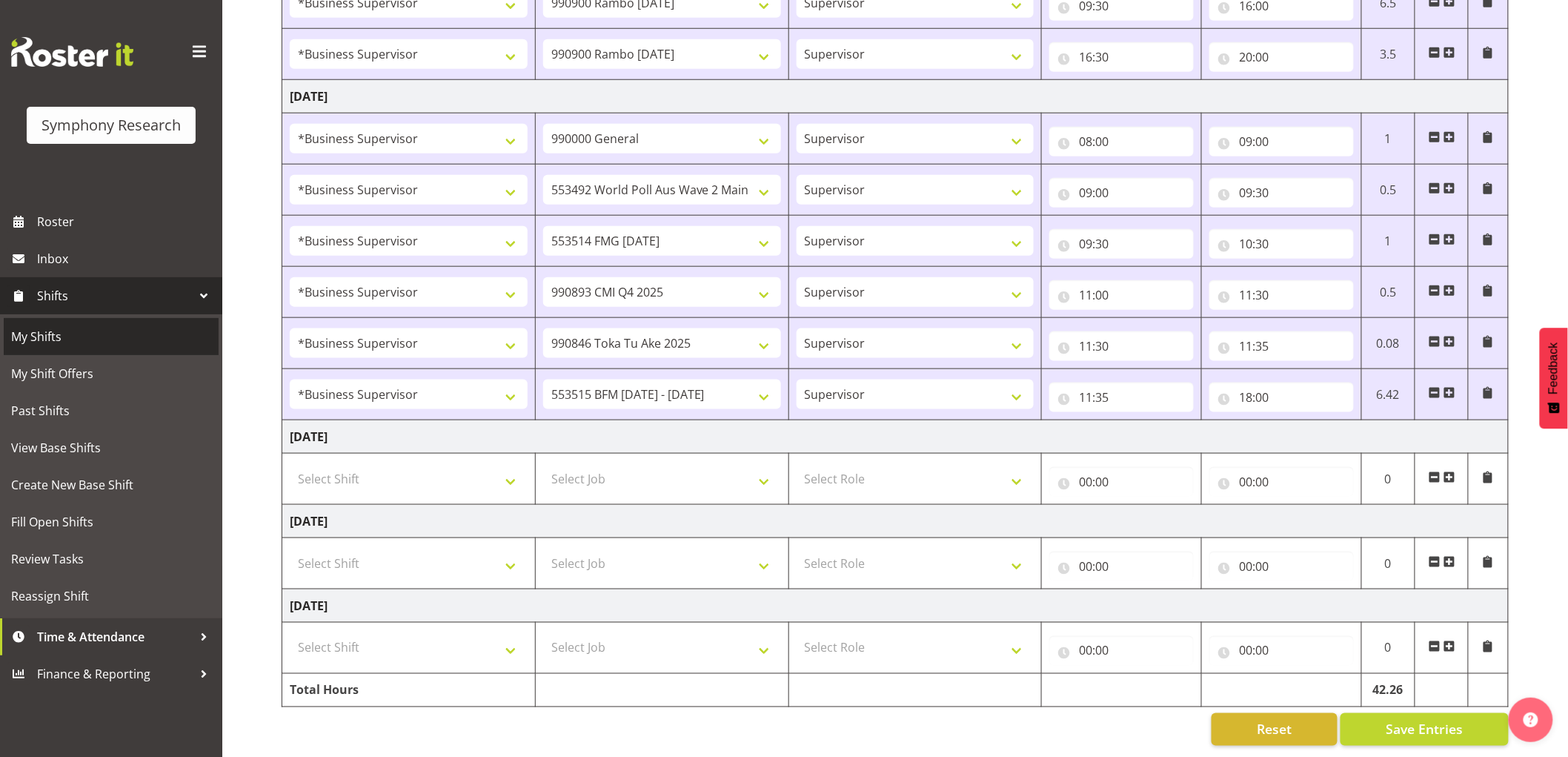
click at [108, 341] on span "My Shifts" at bounding box center [112, 336] width 200 height 22
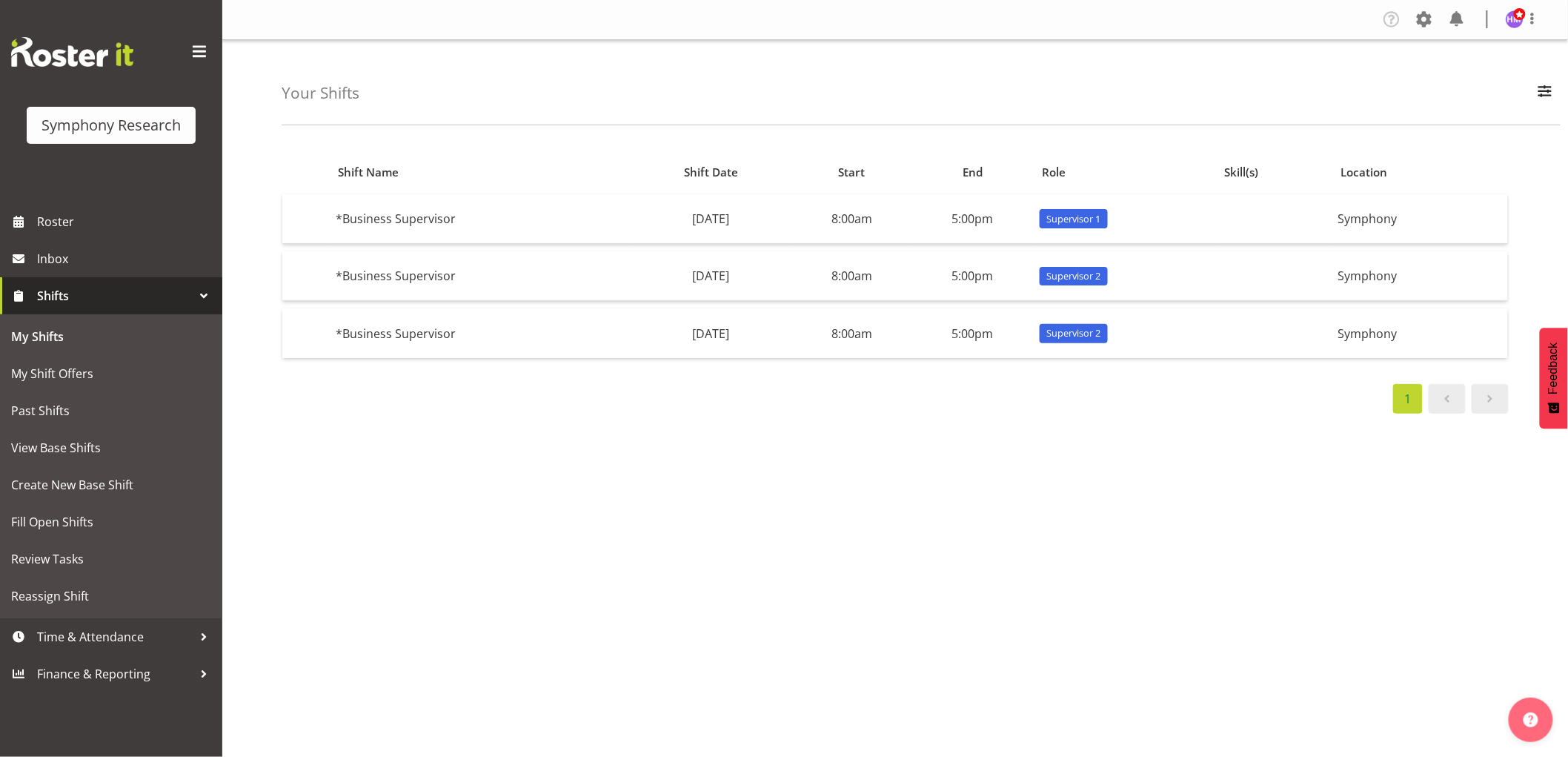
click at [307, 568] on div "Shift Name Shift Date Start End Role Skill(s) Location *Business Supervisor Tue…" at bounding box center [925, 433] width 1287 height 593
